Goal: Task Accomplishment & Management: Manage account settings

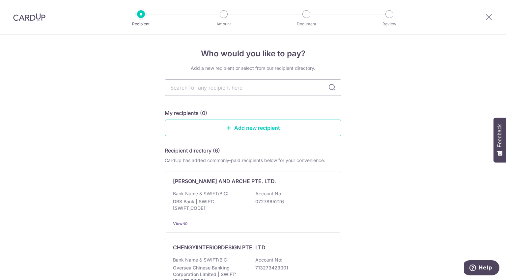
click at [21, 19] on img at bounding box center [29, 17] width 32 height 8
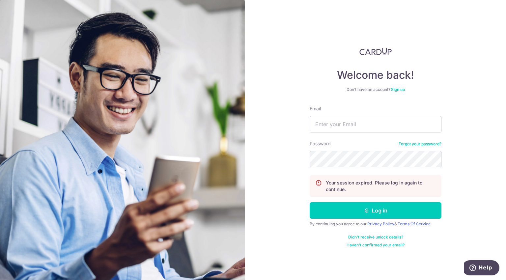
click at [329, 136] on form "Email Password Forgot your password? Your session expired. Please log in again …" at bounding box center [375, 176] width 132 height 142
click at [328, 130] on input "Email" at bounding box center [375, 124] width 132 height 16
type input "[EMAIL_ADDRESS][DOMAIN_NAME]"
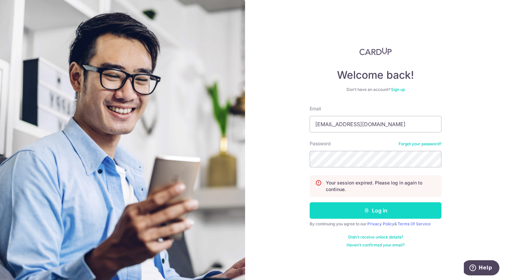
click at [381, 217] on button "Log in" at bounding box center [375, 210] width 132 height 16
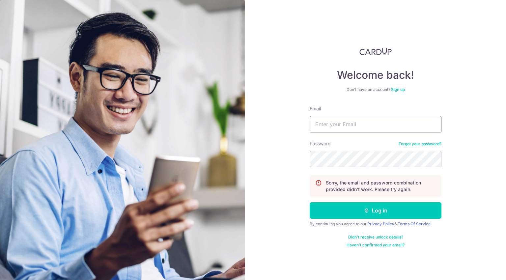
click at [334, 122] on input "Email" at bounding box center [375, 124] width 132 height 16
type input "dranicetay@gmail.com"
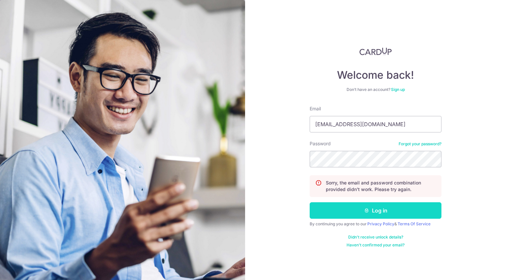
click at [358, 206] on button "Log in" at bounding box center [375, 210] width 132 height 16
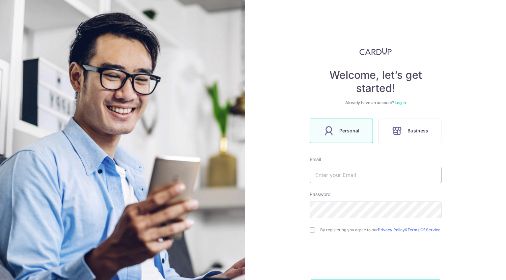
click at [362, 176] on input "text" at bounding box center [375, 175] width 132 height 16
type input "[EMAIL_ADDRESS][DOMAIN_NAME]"
click at [400, 106] on div "Welcome, let’s get started! Already have an account? Log in Personal Business E…" at bounding box center [375, 171] width 132 height 248
click at [401, 105] on link "Log in" at bounding box center [399, 102] width 11 height 5
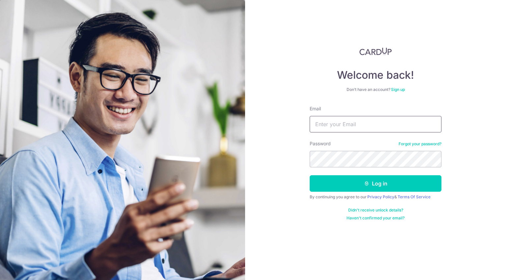
click at [360, 121] on input "Email" at bounding box center [375, 124] width 132 height 16
type input "[EMAIL_ADDRESS][DOMAIN_NAME]"
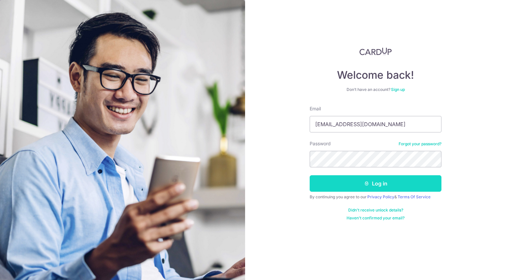
click at [355, 182] on button "Log in" at bounding box center [375, 183] width 132 height 16
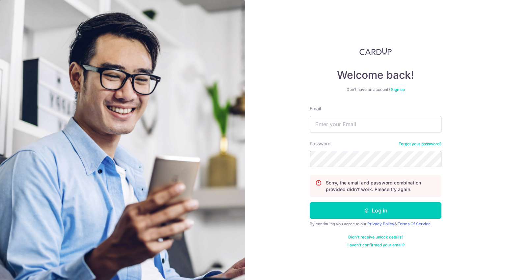
click at [411, 145] on link "Forgot your password?" at bounding box center [419, 143] width 43 height 5
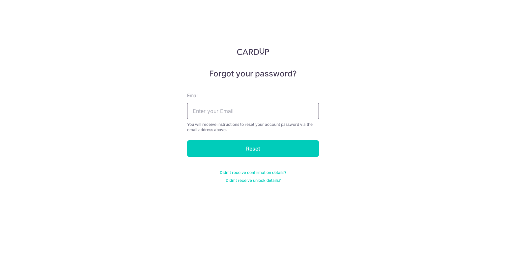
click at [237, 107] on input "text" at bounding box center [253, 111] width 132 height 16
type input "[EMAIL_ADDRESS][DOMAIN_NAME]"
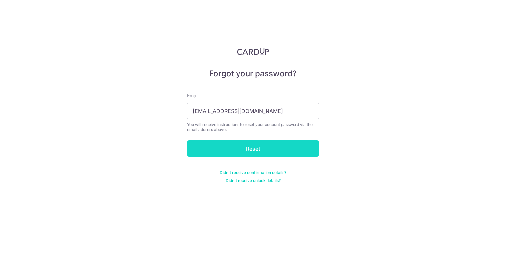
click at [248, 153] on input "Reset" at bounding box center [253, 148] width 132 height 16
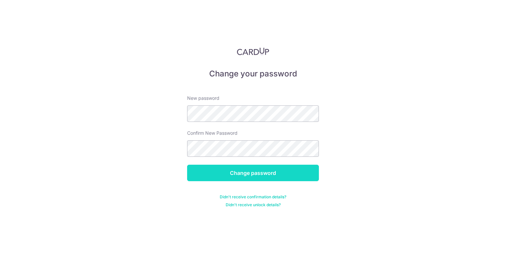
click at [252, 169] on input "Change password" at bounding box center [253, 173] width 132 height 16
